Goal: Navigation & Orientation: Find specific page/section

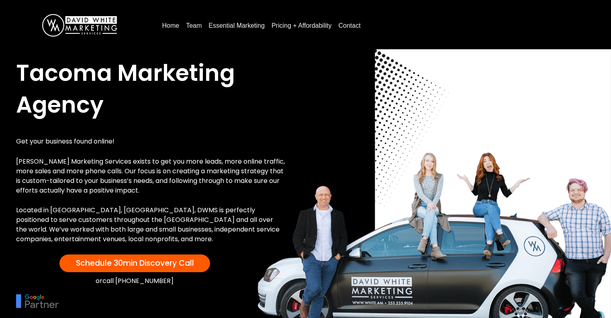
click at [306, 27] on link "Pricing + Affordability" at bounding box center [301, 25] width 67 height 13
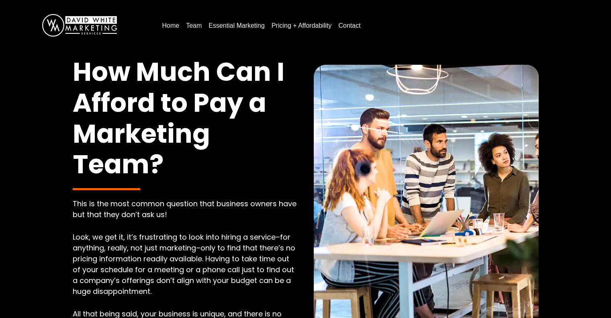
click at [221, 27] on link "Essential Marketing" at bounding box center [236, 25] width 63 height 13
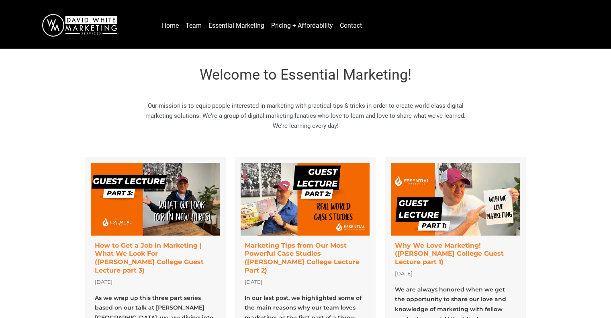
click at [194, 26] on link "Team" at bounding box center [193, 25] width 22 height 13
click at [194, 25] on link "Team" at bounding box center [193, 25] width 22 height 13
